Goal: Task Accomplishment & Management: Manage account settings

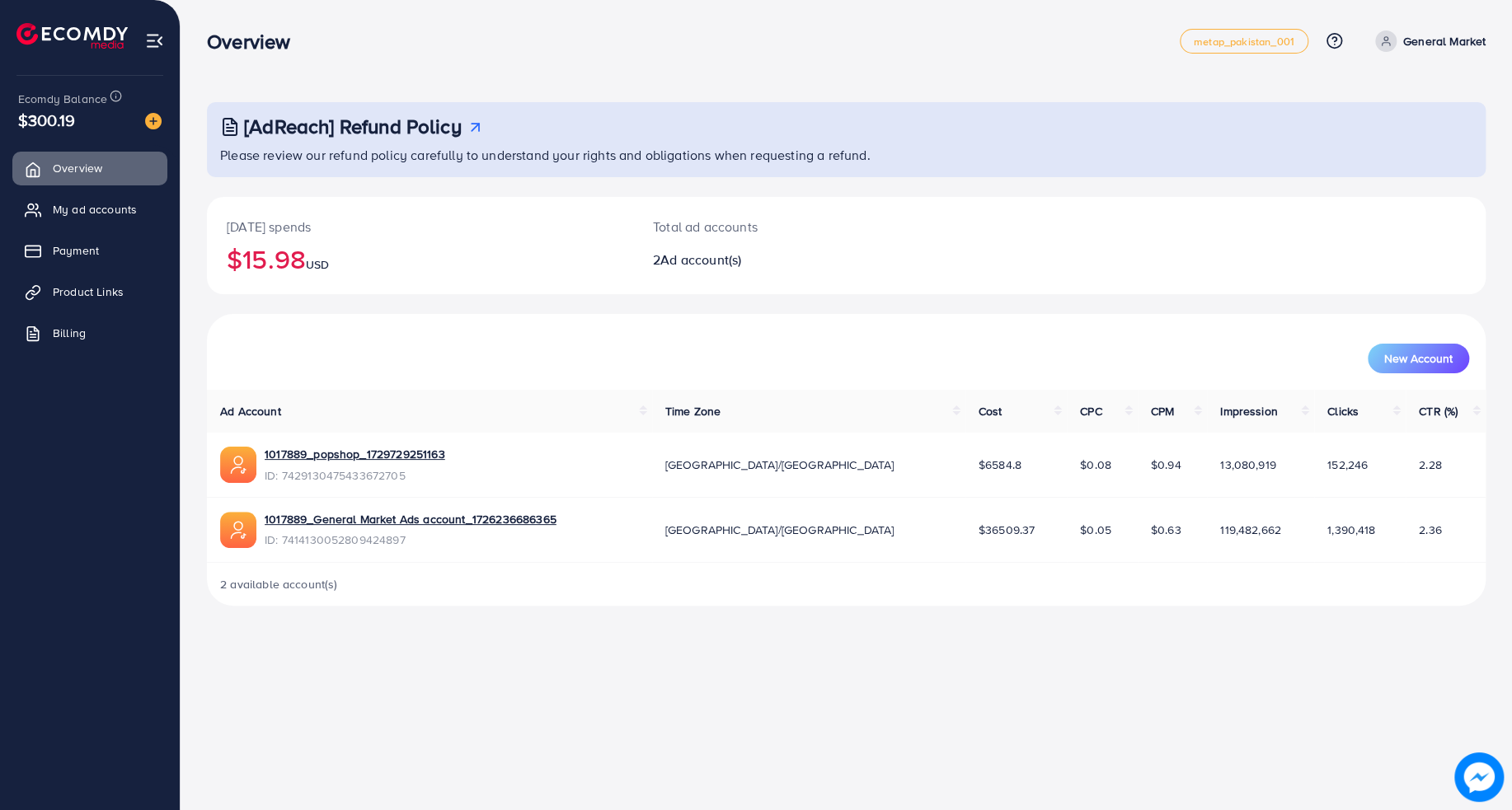
drag, startPoint x: 1242, startPoint y: 523, endPoint x: 33, endPoint y: 45, distance: 1300.1
click at [24, 47] on div "Overview metap_pakistan_001 Help Center Contact Support Plans and Pricing Term …" at bounding box center [756, 316] width 1512 height 632
click at [208, 38] on h3 "Overview" at bounding box center [256, 42] width 97 height 24
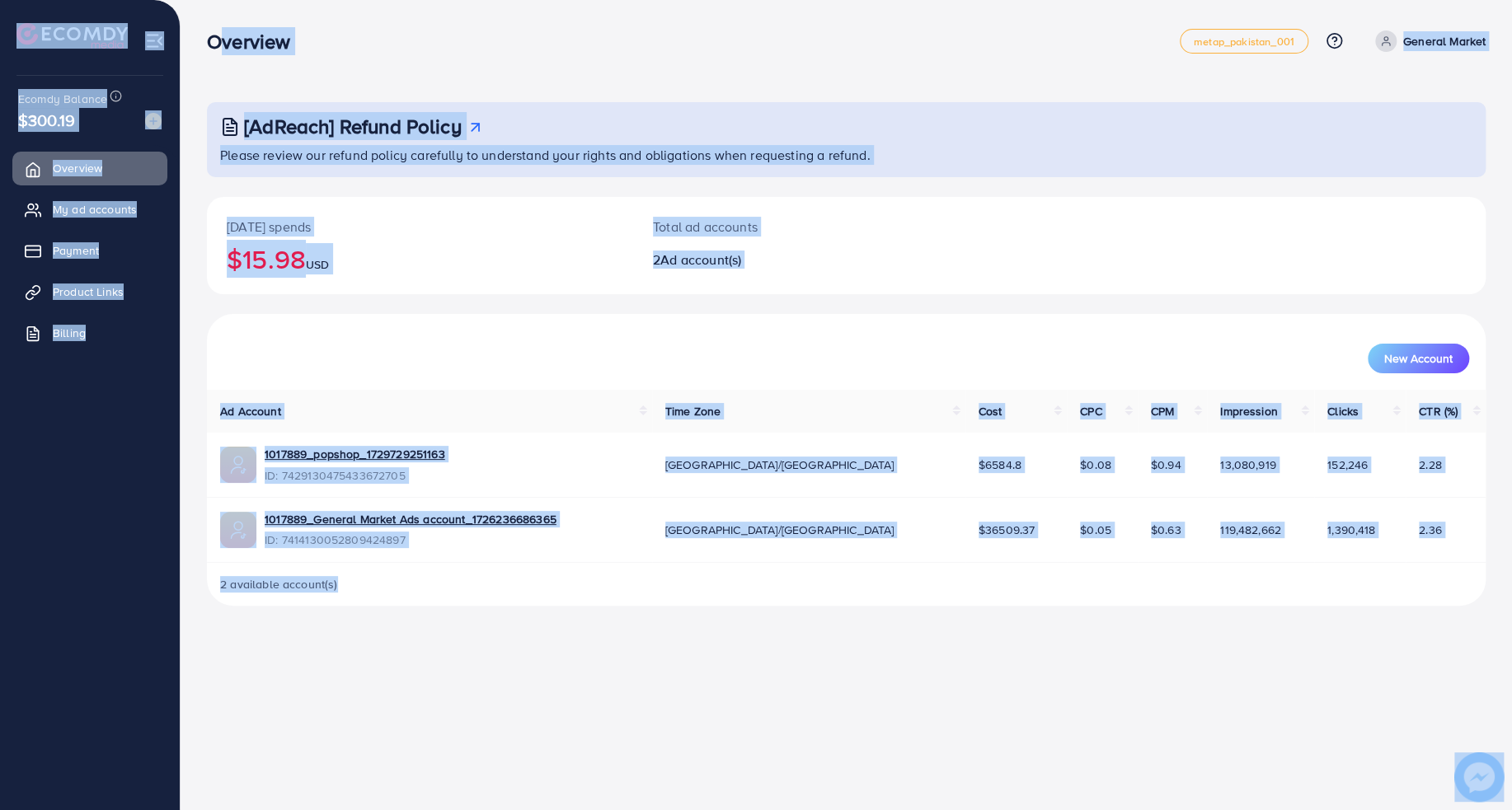
drag, startPoint x: 199, startPoint y: 39, endPoint x: 920, endPoint y: 661, distance: 952.2
click at [920, 661] on div "Overview metap_pakistan_001 Help Center Contact Support Plans and Pricing Term …" at bounding box center [756, 405] width 1512 height 810
click at [921, 660] on div "Overview metap_pakistan_001 Help Center Contact Support Plans and Pricing Term …" at bounding box center [756, 405] width 1512 height 810
click at [919, 649] on div "Overview metap_pakistan_001 Help Center Contact Support Plans and Pricing Term …" at bounding box center [756, 405] width 1512 height 810
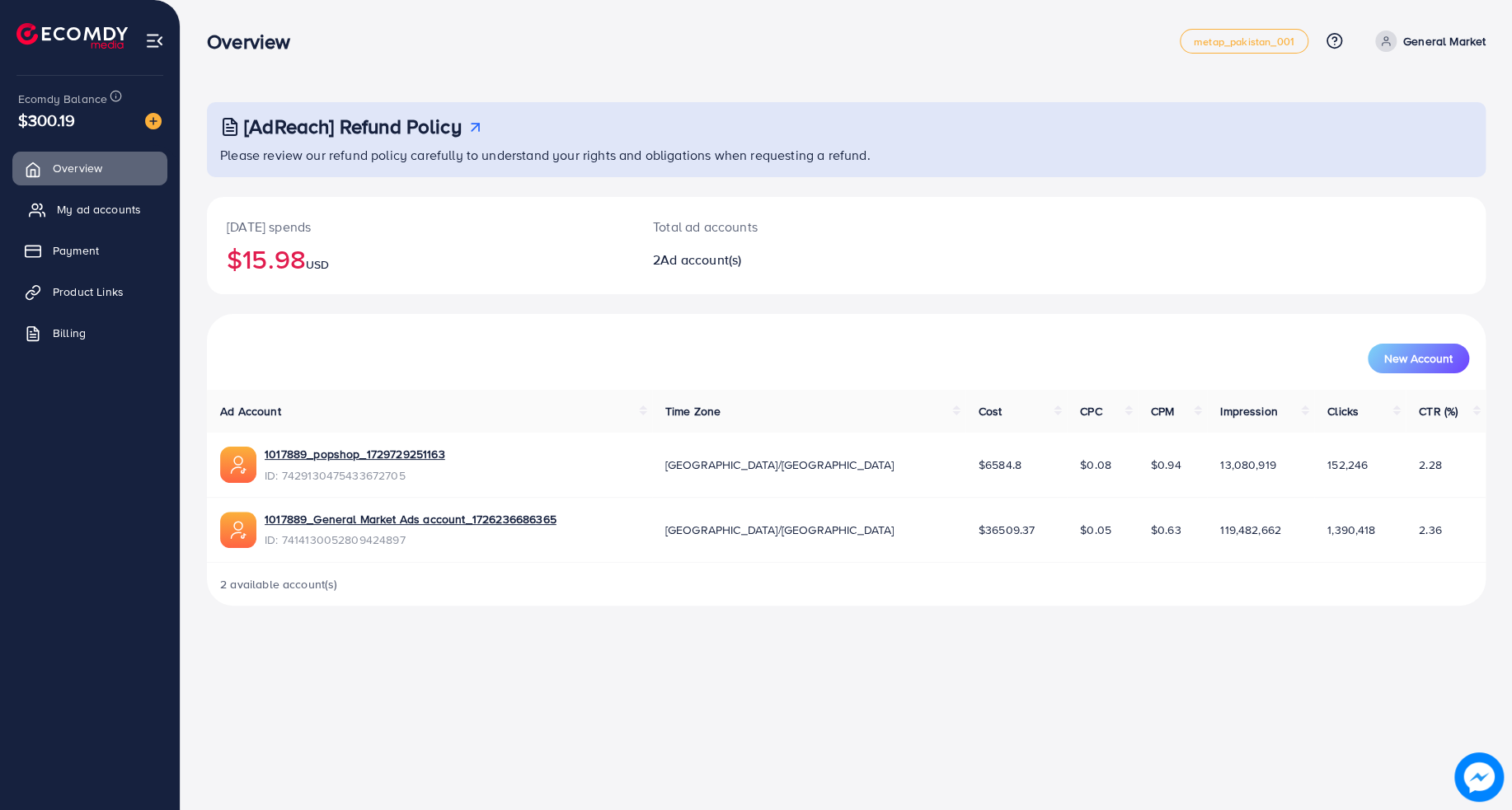
click at [137, 220] on link "My ad accounts" at bounding box center [89, 209] width 155 height 33
